Goal: Task Accomplishment & Management: Use online tool/utility

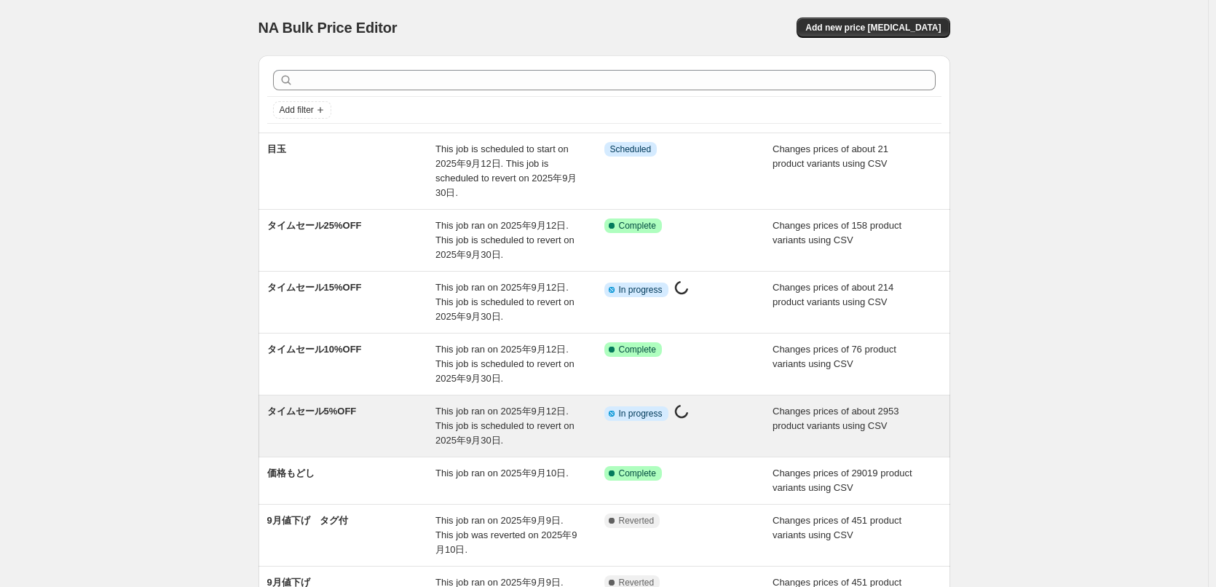
click at [760, 412] on div "Info Partially complete In progress Price change job in progress..." at bounding box center [688, 426] width 169 height 44
